Goal: Information Seeking & Learning: Learn about a topic

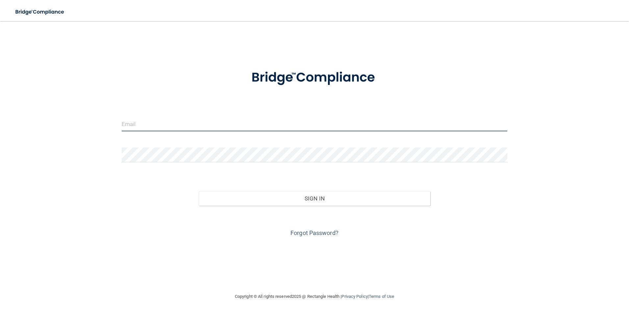
click at [133, 120] on input "email" at bounding box center [315, 124] width 386 height 15
type input "porsha.Williams@ameridentco.com"
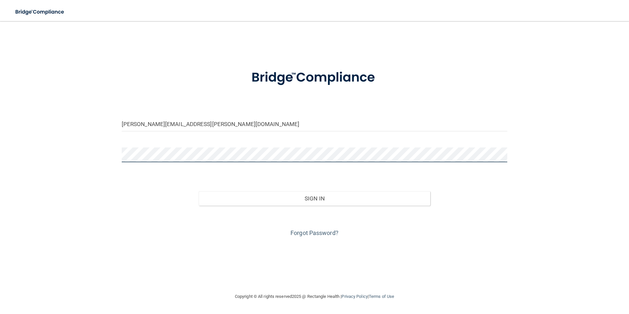
click at [199, 191] on button "Sign In" at bounding box center [315, 198] width 232 height 14
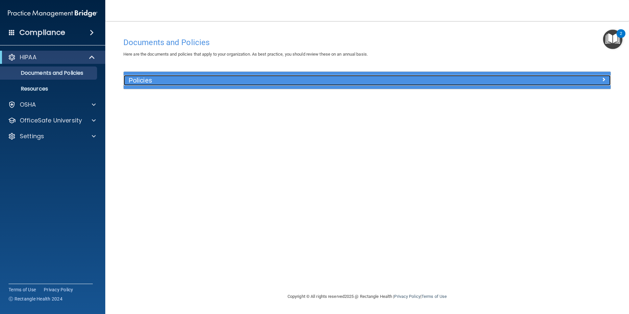
click at [147, 79] on h5 "Policies" at bounding box center [307, 80] width 356 height 7
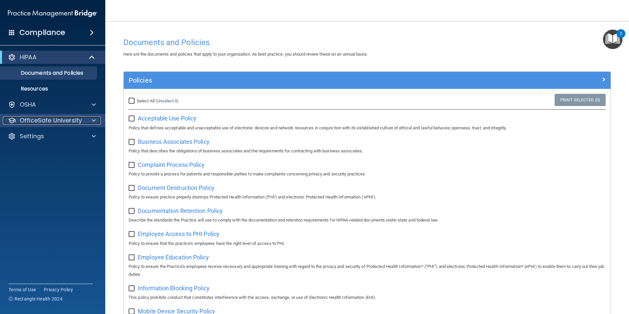
click at [40, 120] on p "OfficeSafe University" at bounding box center [51, 121] width 62 height 8
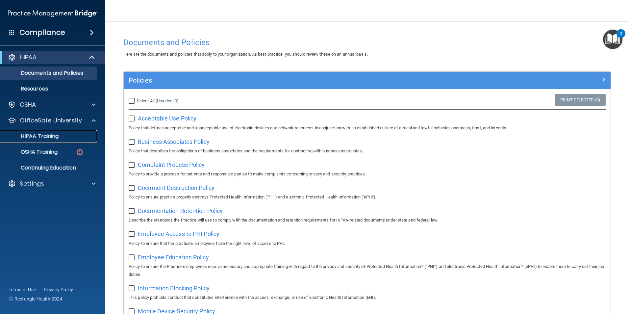
click at [52, 140] on link "HIPAA Training" at bounding box center [45, 136] width 104 height 13
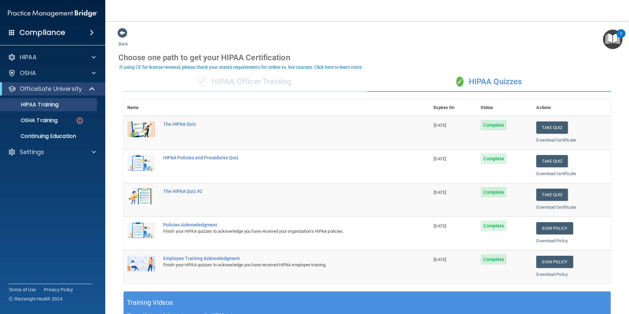
click at [222, 84] on div "✓ HIPAA Officer Training" at bounding box center [245, 82] width 244 height 20
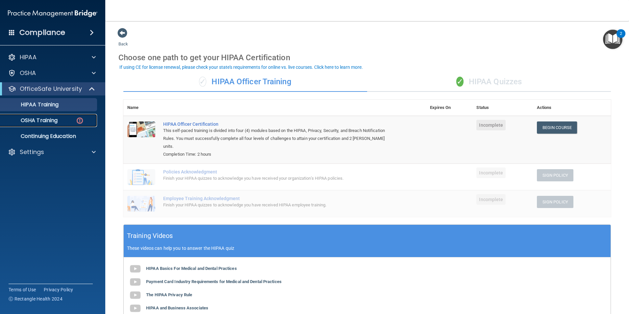
click at [41, 121] on p "OSHA Training" at bounding box center [30, 120] width 53 height 7
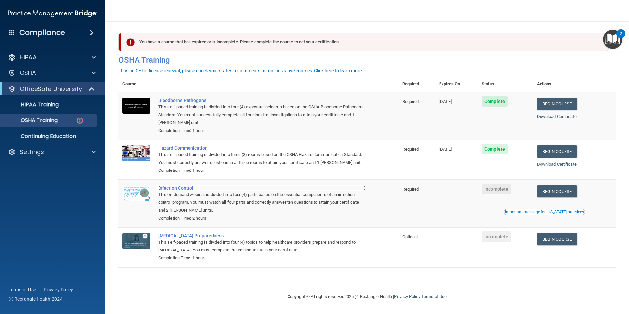
click at [181, 191] on div "Infection Control" at bounding box center [261, 187] width 207 height 5
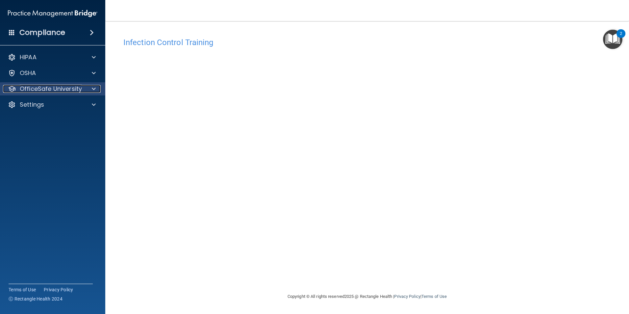
click at [56, 86] on p "OfficeSafe University" at bounding box center [51, 89] width 62 height 8
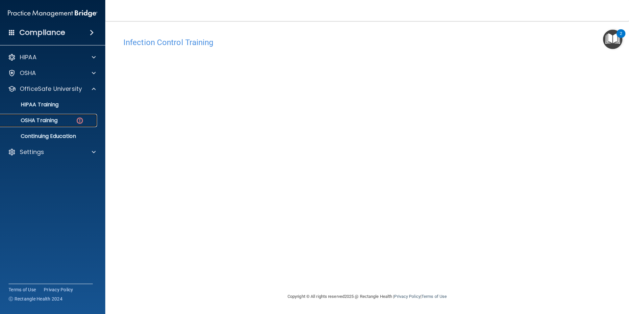
click at [53, 119] on p "OSHA Training" at bounding box center [30, 120] width 53 height 7
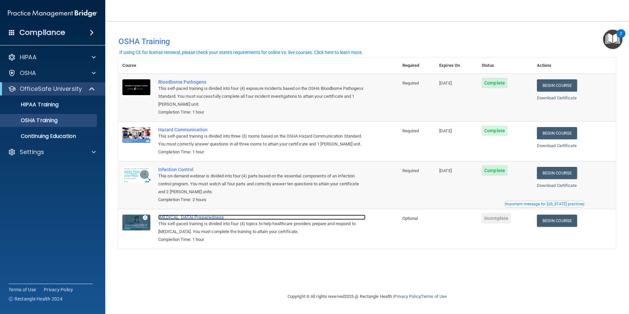
click at [165, 220] on div "COVID-19 Preparedness" at bounding box center [261, 217] width 207 height 5
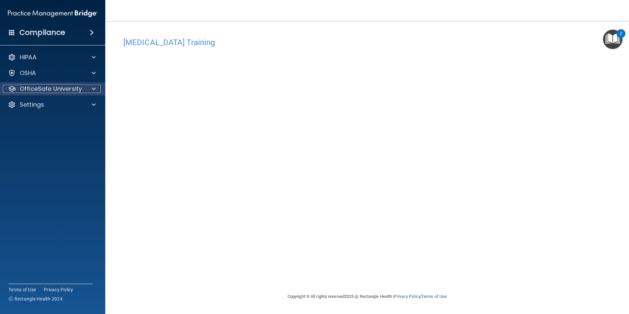
click at [85, 88] on div at bounding box center [93, 89] width 16 height 8
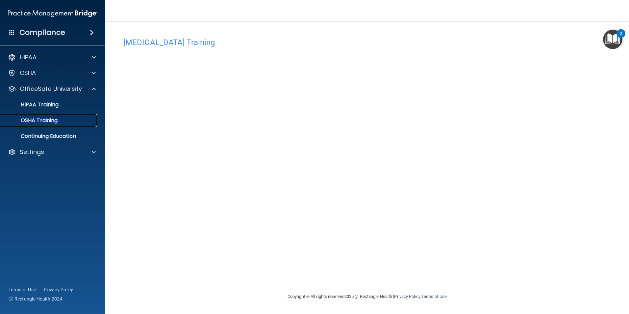
click at [65, 121] on div "OSHA Training" at bounding box center [49, 120] width 90 height 7
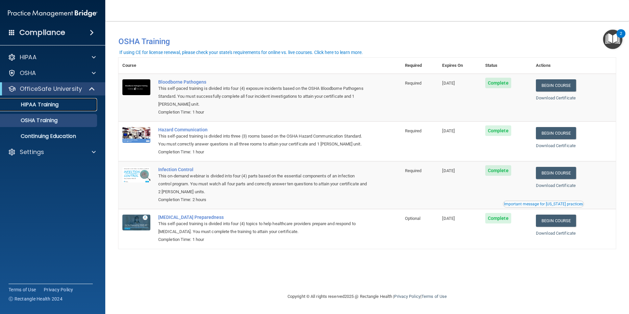
click at [56, 104] on p "HIPAA Training" at bounding box center [31, 104] width 54 height 7
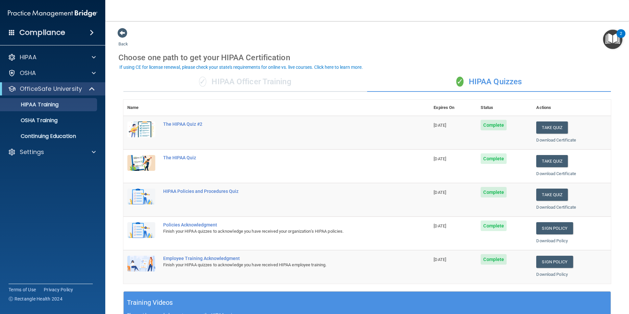
click at [264, 78] on div "✓ HIPAA Officer Training" at bounding box center [245, 82] width 244 height 20
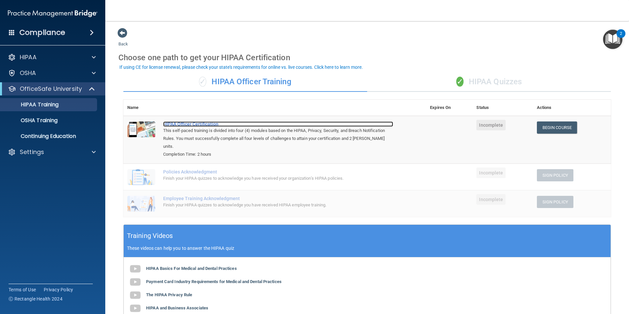
click at [194, 124] on div "HIPAA Officer Certification" at bounding box center [278, 123] width 230 height 5
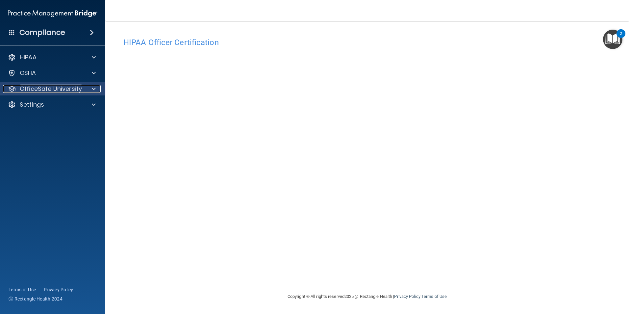
click at [95, 91] on span at bounding box center [94, 89] width 4 height 8
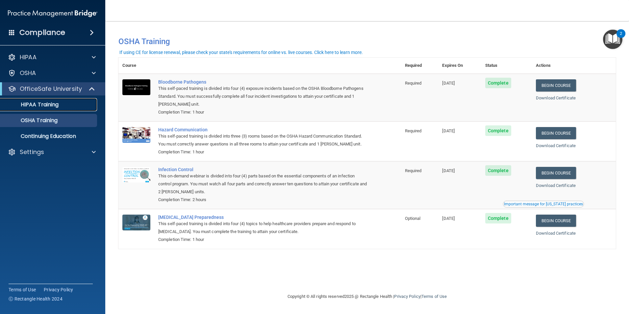
click at [43, 106] on p "HIPAA Training" at bounding box center [31, 104] width 54 height 7
